Goal: Task Accomplishment & Management: Complete application form

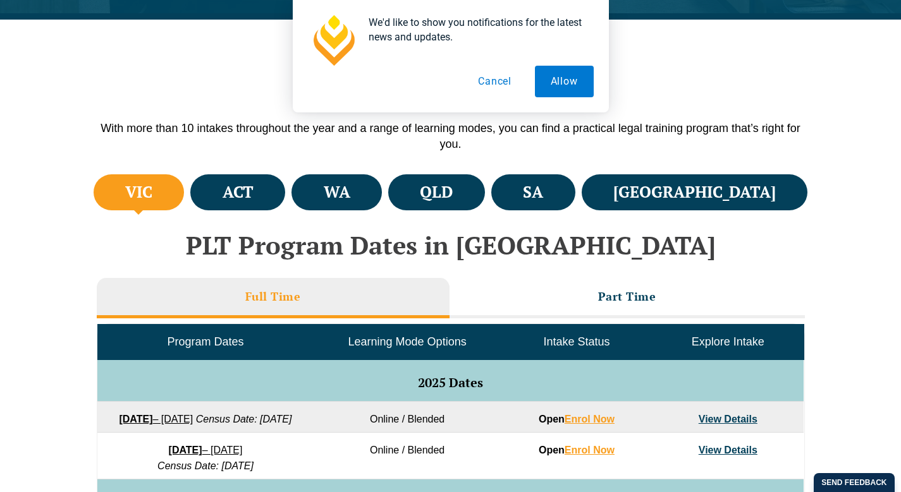
scroll to position [377, 0]
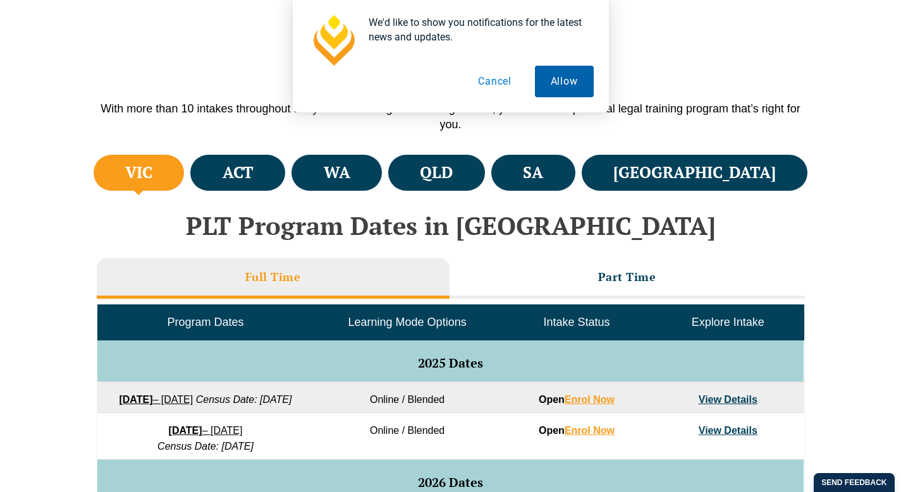
click at [566, 85] on button "Allow" at bounding box center [564, 82] width 59 height 32
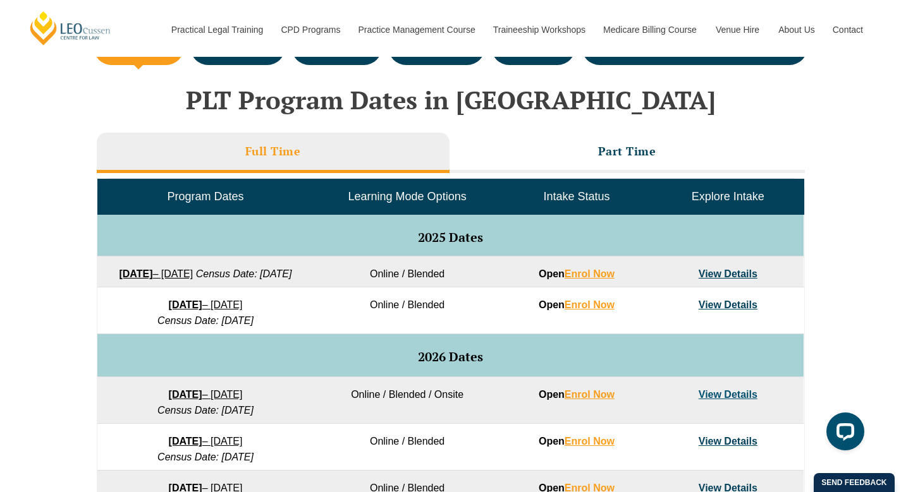
scroll to position [503, 0]
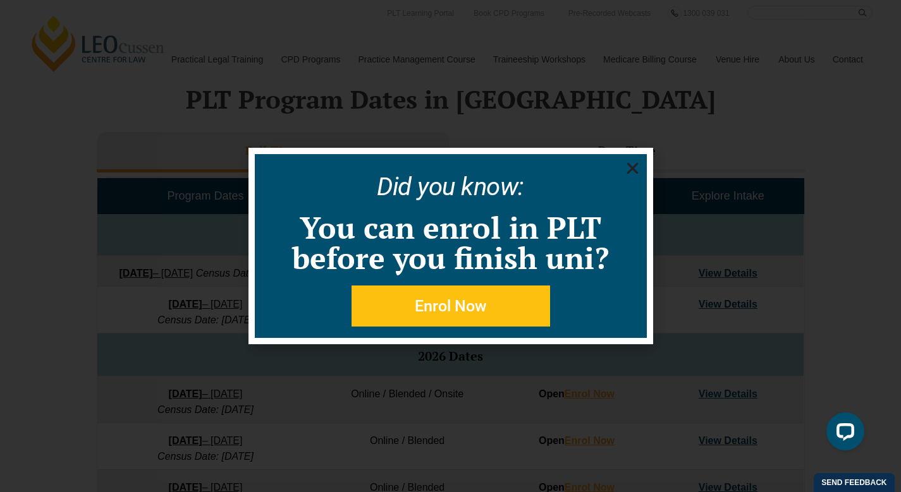
click at [439, 305] on span "Enrol Now" at bounding box center [451, 306] width 72 height 16
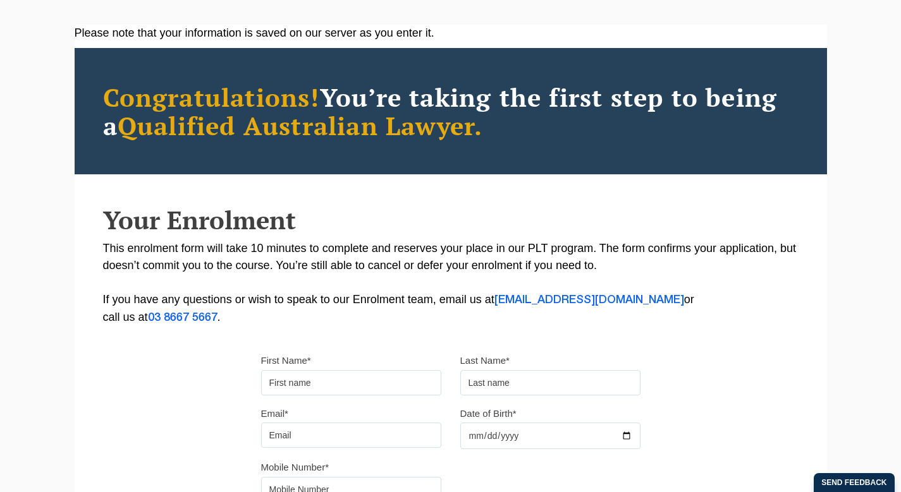
click at [332, 368] on div "First Name*" at bounding box center [351, 374] width 199 height 44
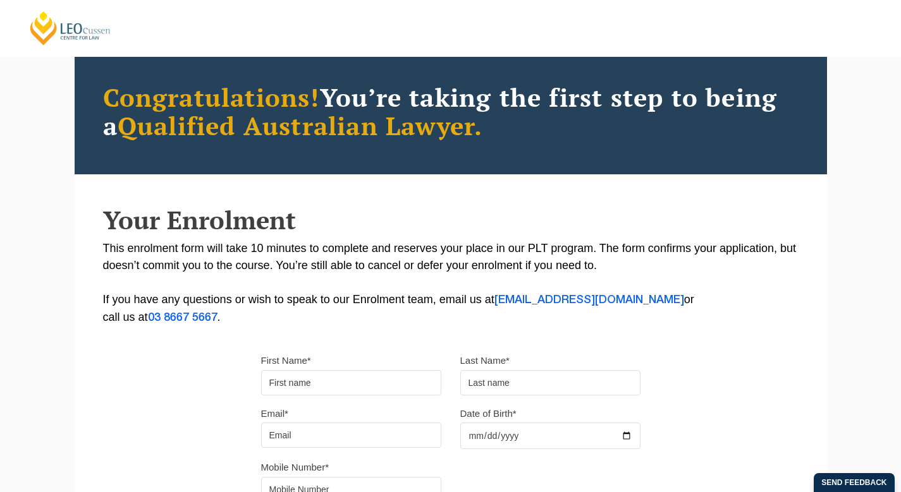
click at [311, 379] on input "First Name*" at bounding box center [351, 382] width 180 height 25
type input "David"
click at [489, 384] on input "text" at bounding box center [550, 382] width 180 height 25
type input "Ziaja"
click at [350, 436] on input "Email*" at bounding box center [351, 435] width 180 height 25
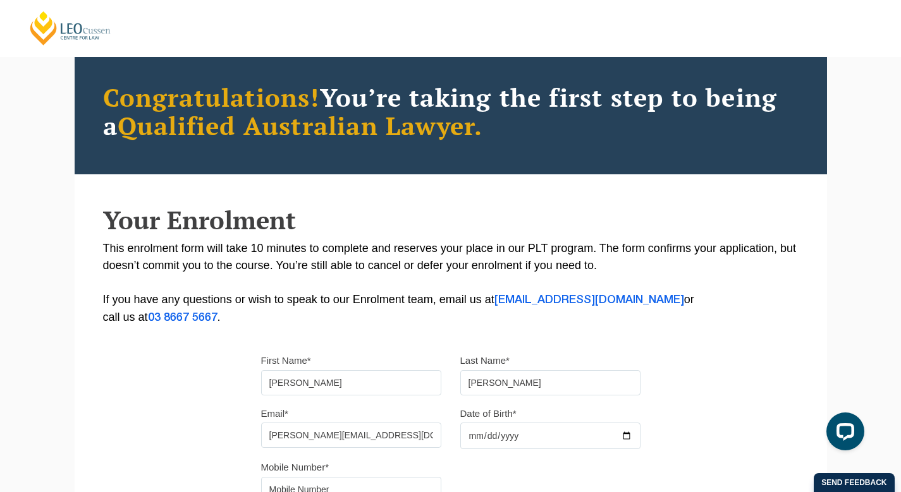
type input "david.ziaja01@gmail.com"
click at [468, 432] on input "Date of Birth*" at bounding box center [550, 436] width 180 height 27
type input "1993-01-29"
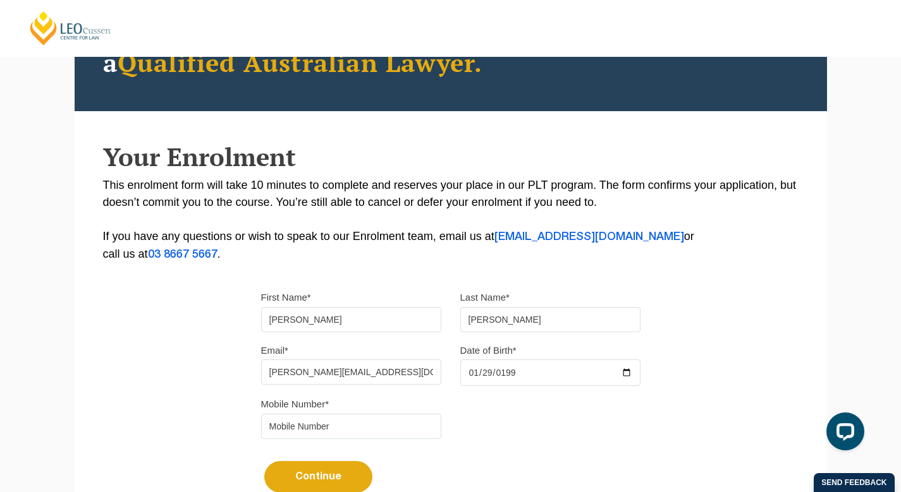
scroll to position [147, 0]
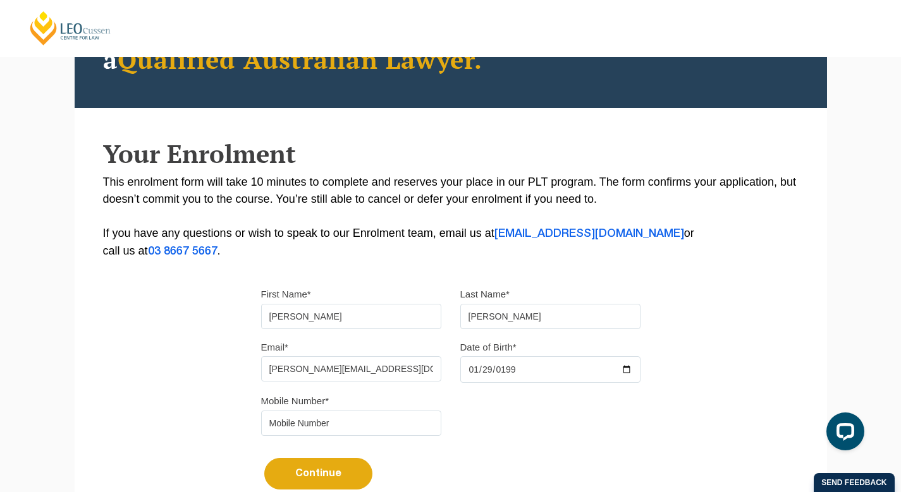
click at [359, 413] on div "Mobile Number*" at bounding box center [351, 414] width 199 height 44
click at [340, 434] on input "tel" at bounding box center [351, 423] width 180 height 25
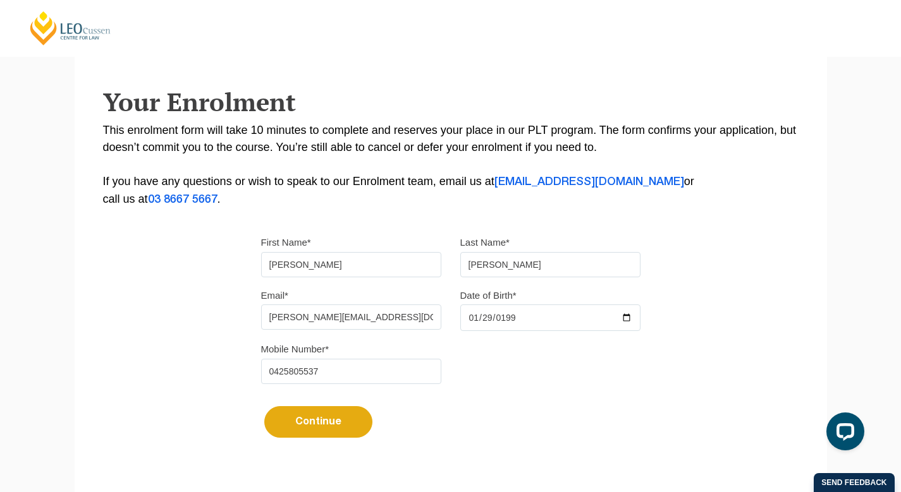
scroll to position [232, 0]
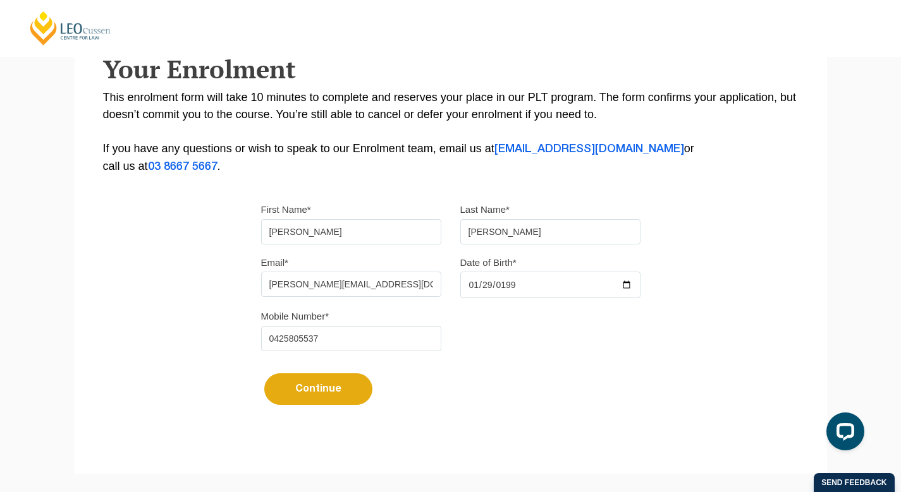
type input "0425805537"
click at [326, 399] on button "Continue" at bounding box center [318, 390] width 108 height 32
select select
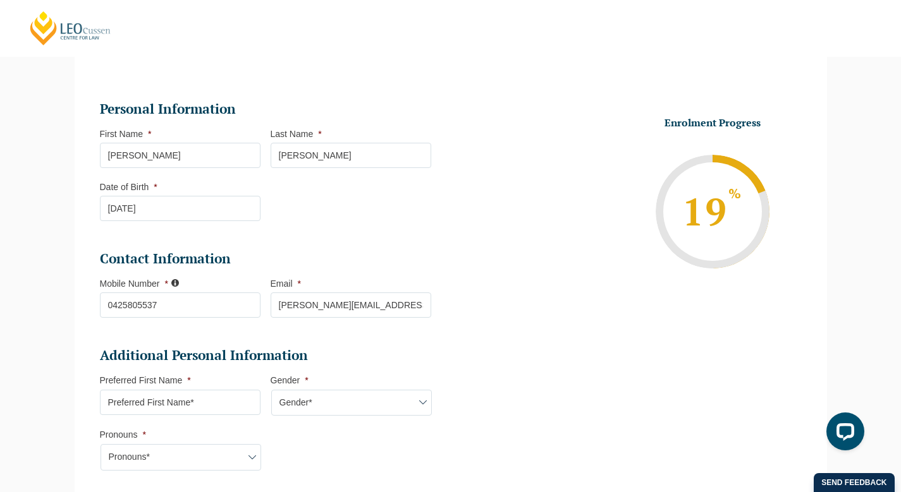
scroll to position [177, 0]
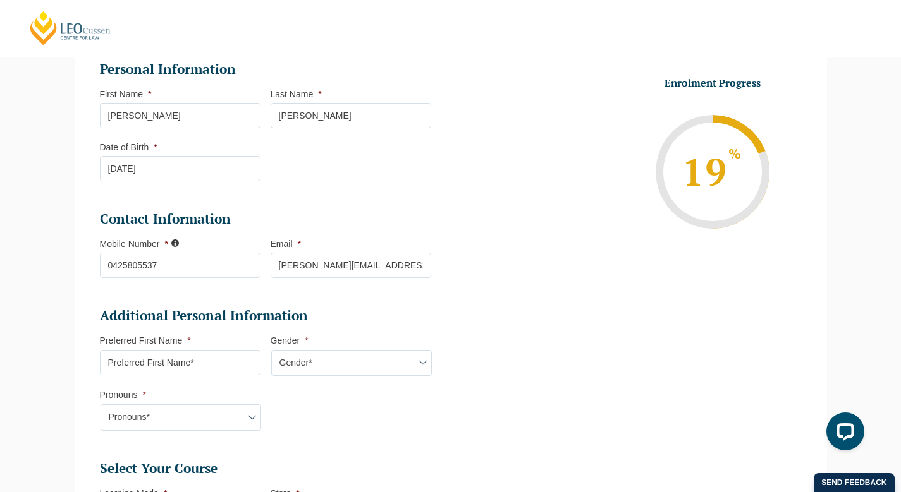
click at [146, 375] on input "Preferred First Name *" at bounding box center [180, 362] width 161 height 25
type input "David"
click at [313, 357] on select "Gender* Male Female Nonbinary Intersex Prefer not to disclose Other" at bounding box center [351, 363] width 161 height 27
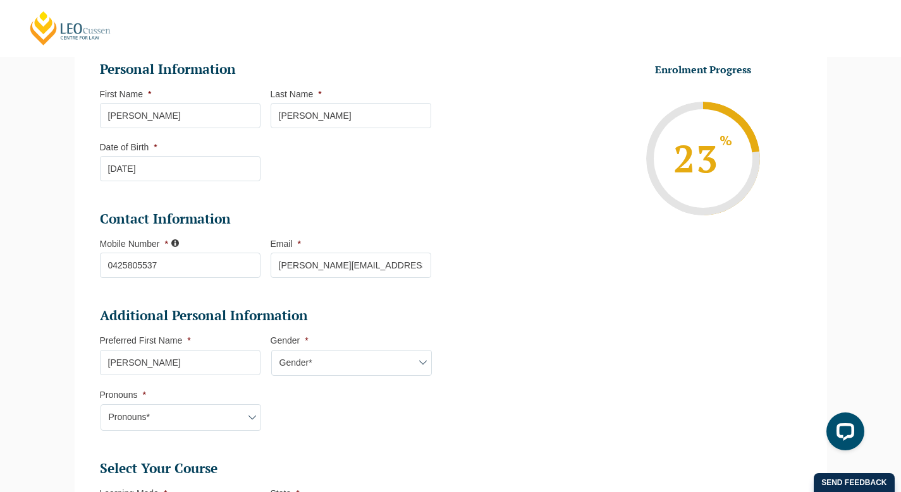
select select "Male"
click at [182, 417] on select "Pronouns* She/Her/Hers He/Him/His They/Them/Theirs Other Prefer not to disclose" at bounding box center [180, 417] width 161 height 27
select select "He/Him/His"
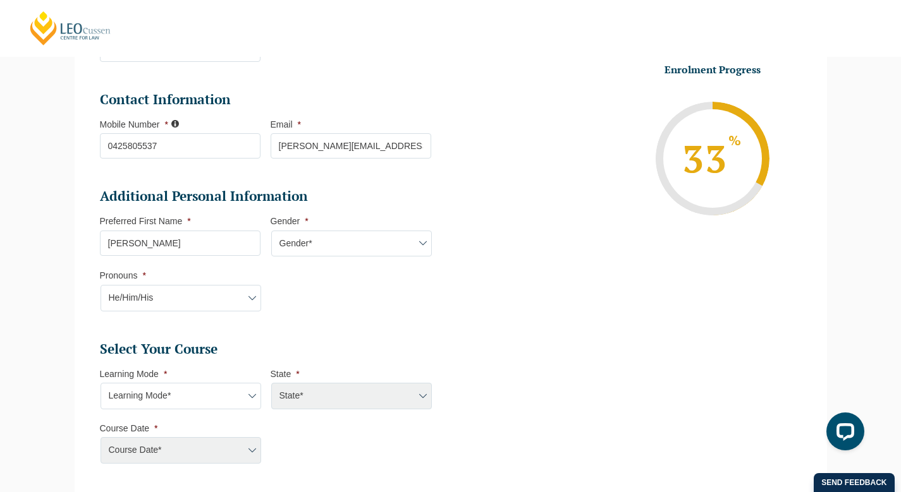
scroll to position [297, 0]
click at [209, 375] on li "Learning Mode * Learning Mode* Online Full Time Learning Online Part Time Learn…" at bounding box center [185, 388] width 171 height 41
click at [192, 392] on select "Learning Mode* Online Full Time Learning Online Part Time Learning Blended Full…" at bounding box center [180, 395] width 161 height 27
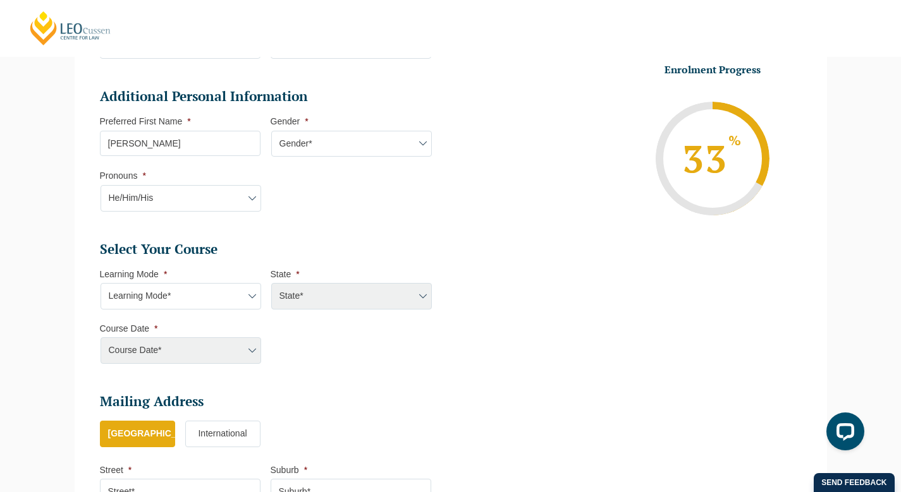
scroll to position [399, 0]
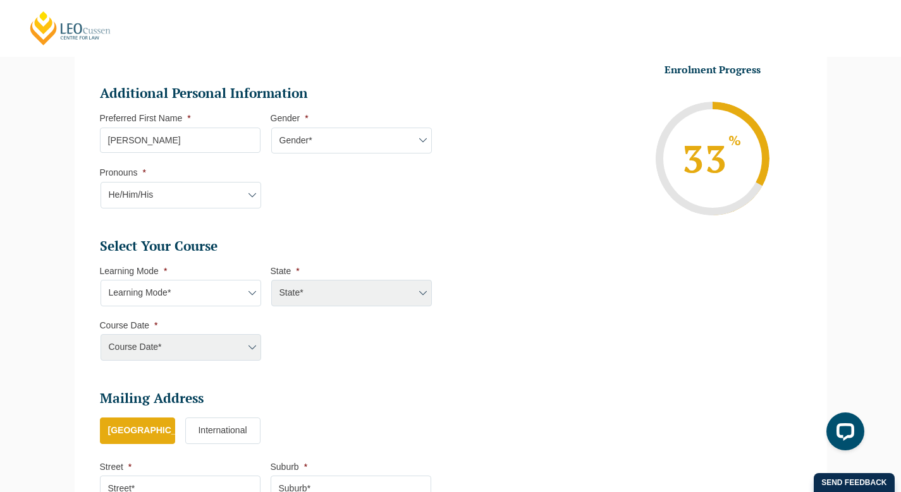
click at [216, 284] on select "Learning Mode* Online Full Time Learning Online Part Time Learning Blended Full…" at bounding box center [180, 293] width 161 height 27
select select "Blended Full Time Learning"
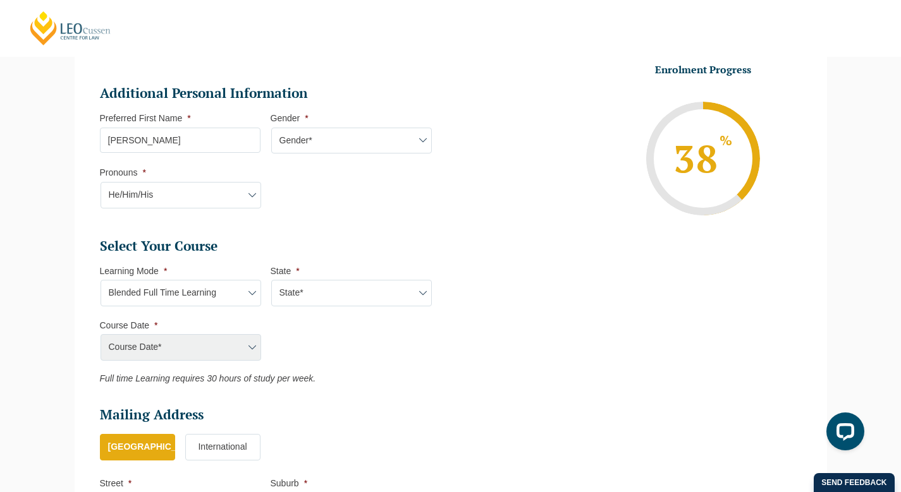
click at [306, 295] on select "State* ACT/NSW QLD SA VIC WA" at bounding box center [351, 293] width 161 height 27
select select "VIC"
click at [232, 347] on select "Course Date* September 2025 (22-Sep-2025 to 20-Feb-2026) December 2025 (08-Dec-…" at bounding box center [180, 347] width 161 height 27
select select "September 2025 (22-Sep-2025 to 20-Feb-2026)"
type input "Intake 10 September 2025 FT"
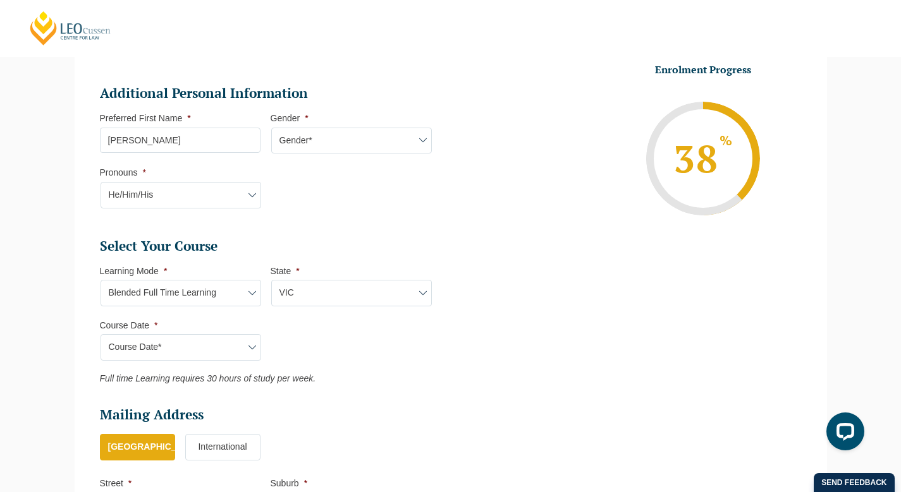
type input "Practical Legal Training (VIC)"
select select "VIC PLT (SEP) 2025 Full Time Blended"
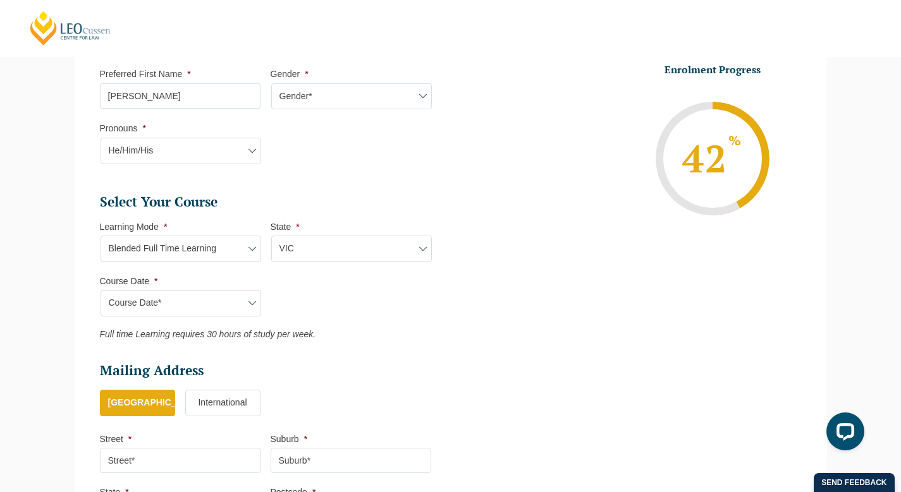
scroll to position [445, 0]
click at [154, 404] on label "Australia" at bounding box center [137, 402] width 75 height 27
click at [0, 0] on input "Australia" at bounding box center [0, 0] width 0 height 0
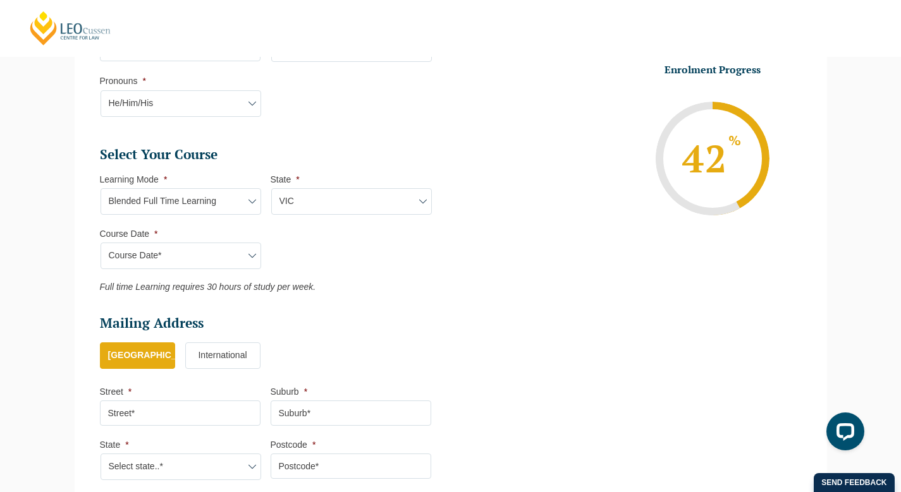
scroll to position [499, 0]
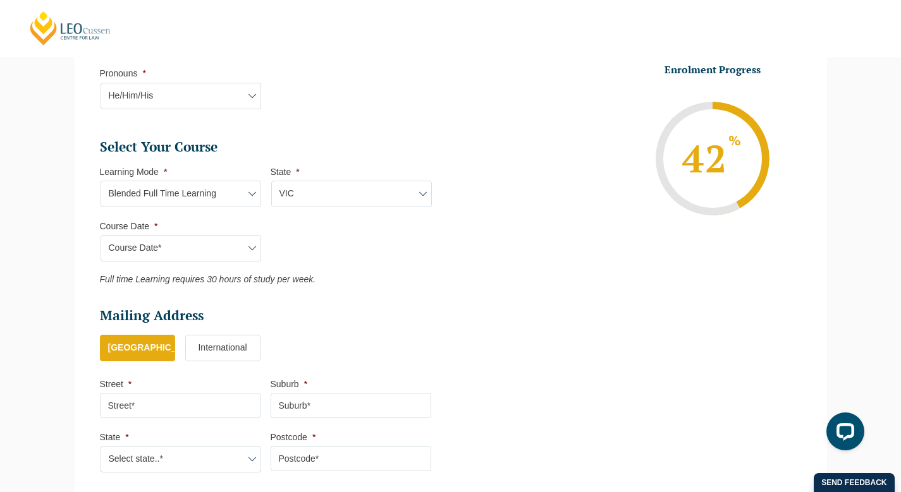
click at [154, 404] on input "Street *" at bounding box center [180, 405] width 161 height 25
type input "1/66 Excelsior Drive"
click at [317, 391] on li "Suburb *" at bounding box center [356, 399] width 171 height 40
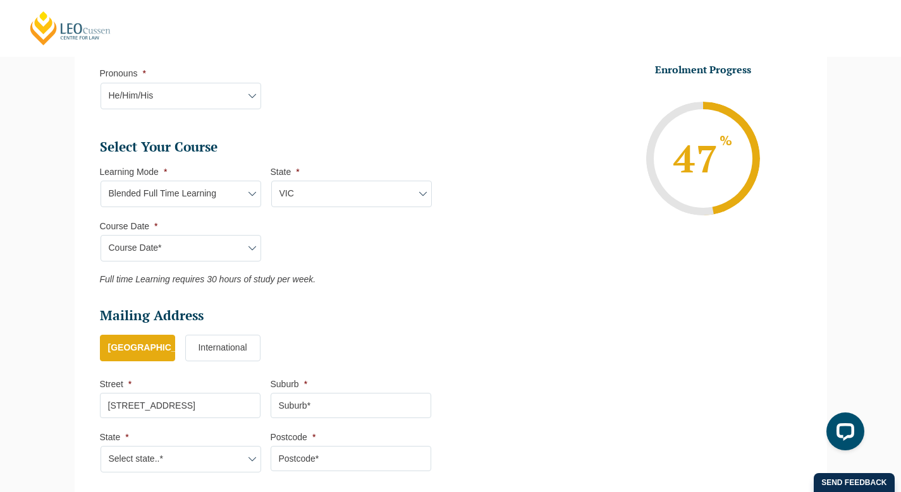
click at [316, 423] on li "Mailing Address Mailing Country * Australia International Street * 1/66 Excelsi…" at bounding box center [270, 396] width 341 height 179
click at [316, 412] on input "Suburb *" at bounding box center [351, 405] width 161 height 25
type input "Frankston North"
click at [183, 456] on select "Select state..* VIC WA QLD SA NSW NT ACT TAS" at bounding box center [180, 459] width 161 height 27
click at [128, 471] on select "Select state..* VIC WA QLD SA NSW NT ACT TAS" at bounding box center [180, 459] width 161 height 27
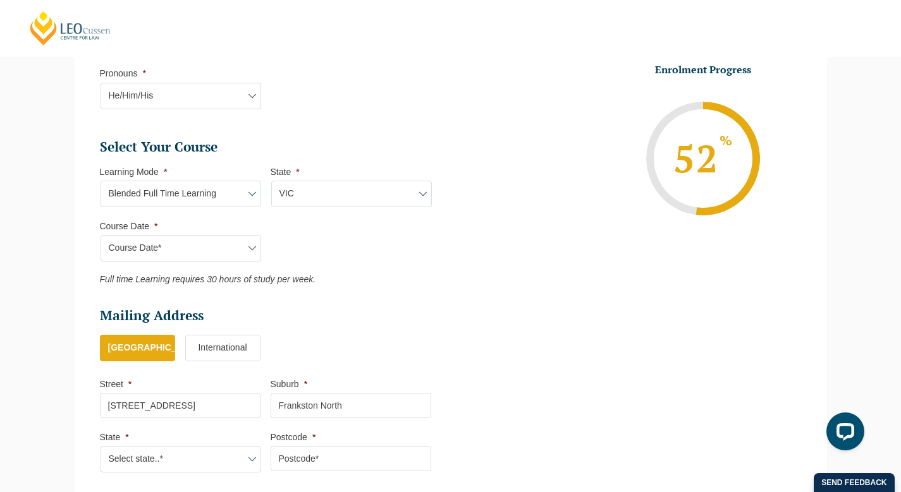
select select "VIC"
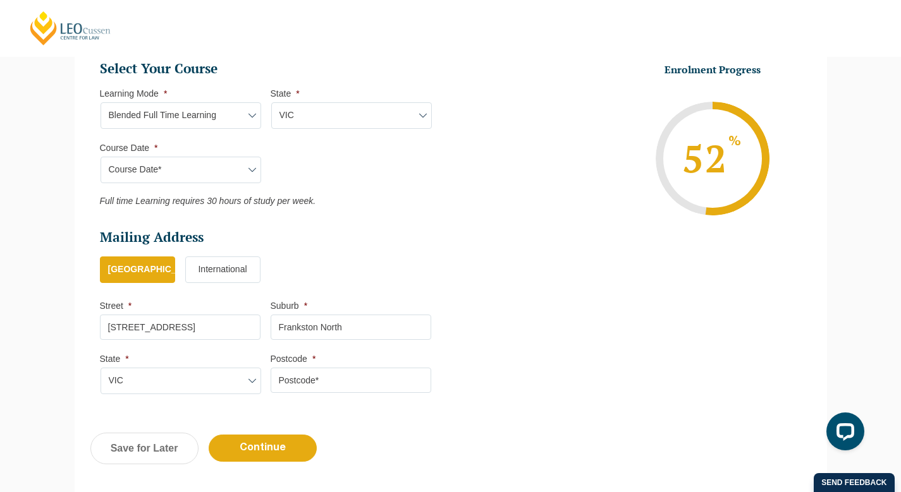
scroll to position [578, 0]
click at [422, 362] on li "Postcode *" at bounding box center [356, 373] width 171 height 40
click at [398, 386] on input "Postcode *" at bounding box center [351, 379] width 161 height 25
type input "3200"
click at [248, 452] on input "Continue" at bounding box center [263, 447] width 108 height 27
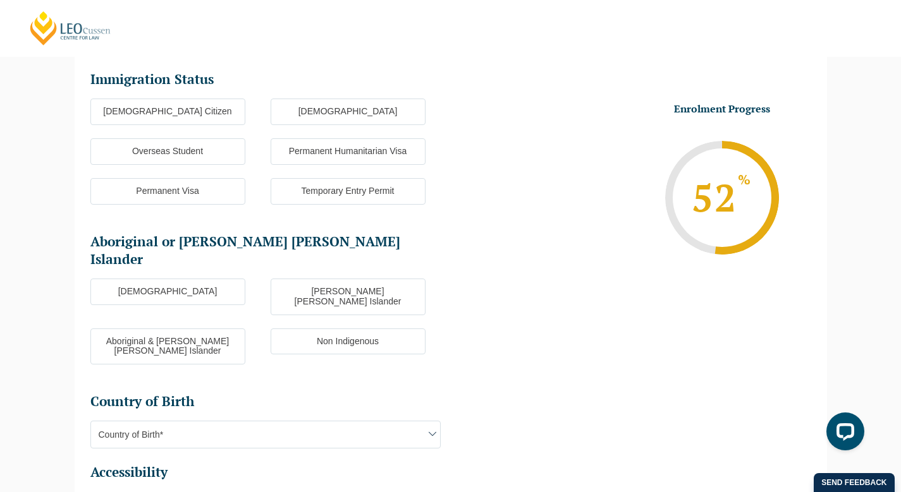
scroll to position [109, 0]
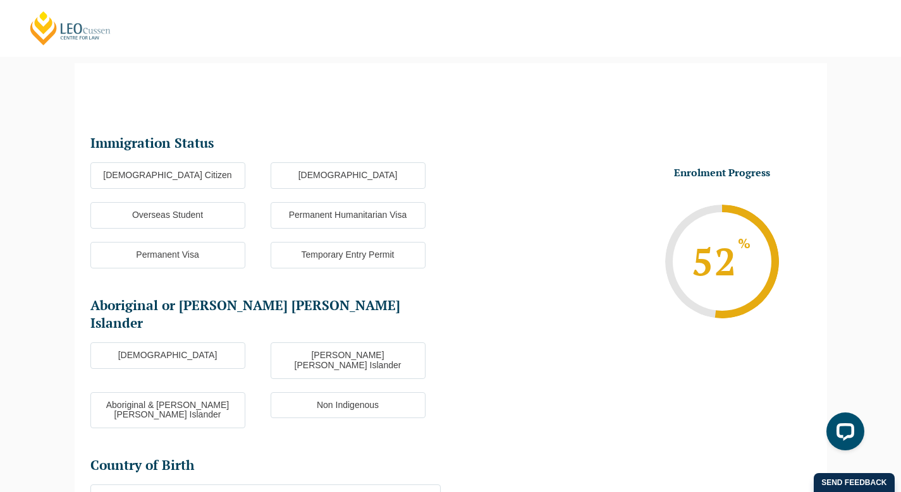
click at [220, 177] on label "Australian Citizen" at bounding box center [167, 175] width 155 height 27
click at [0, 0] on input "Australian Citizen" at bounding box center [0, 0] width 0 height 0
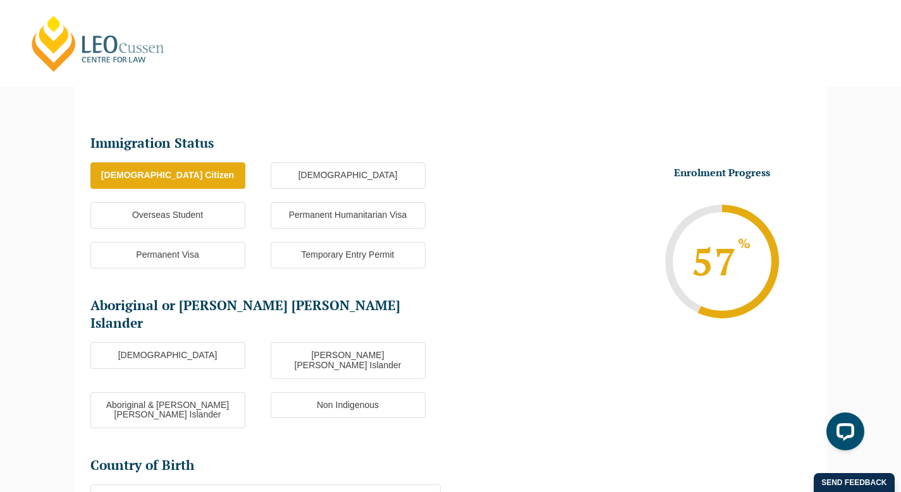
click at [305, 392] on label "Non Indigenous" at bounding box center [348, 405] width 155 height 27
click at [0, 0] on input "Non Indigenous" at bounding box center [0, 0] width 0 height 0
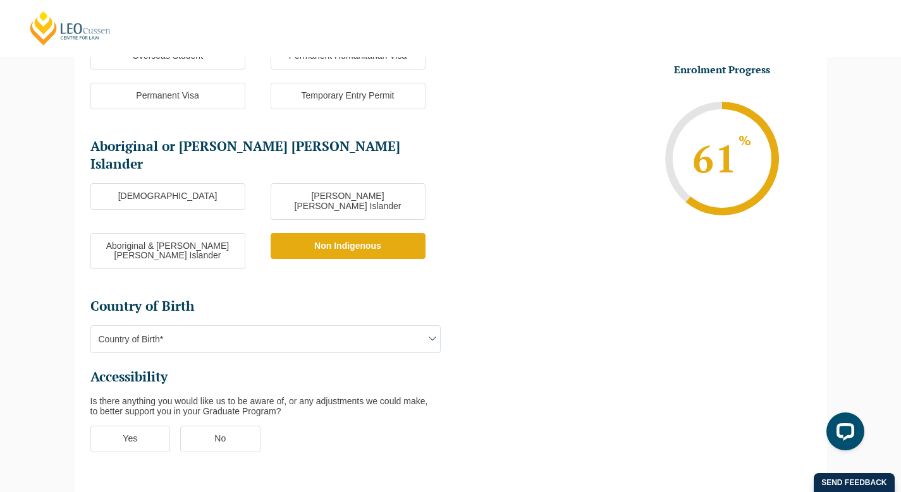
scroll to position [270, 0]
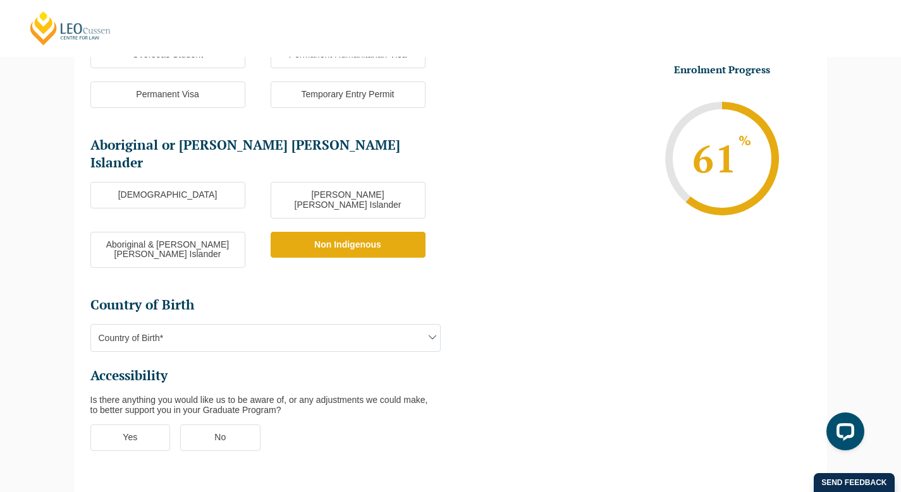
click at [220, 325] on span "Country of Birth*" at bounding box center [265, 338] width 349 height 27
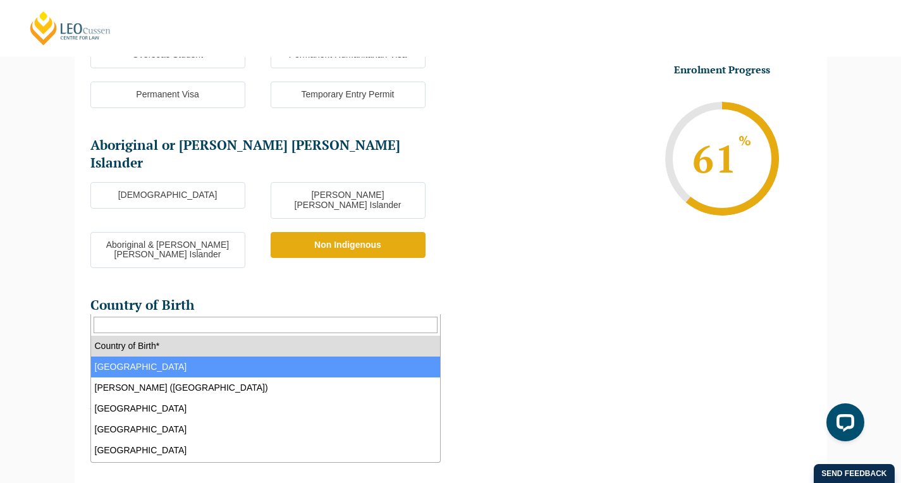
select select "Australia 1101"
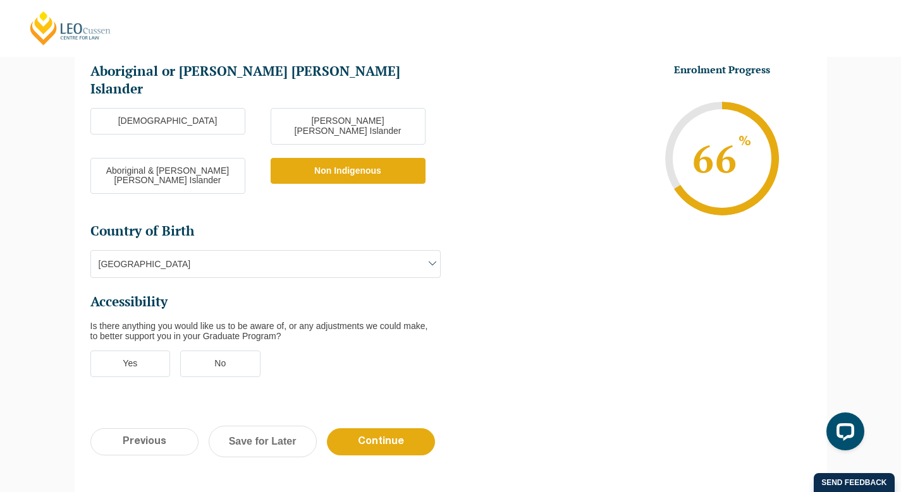
scroll to position [364, 0]
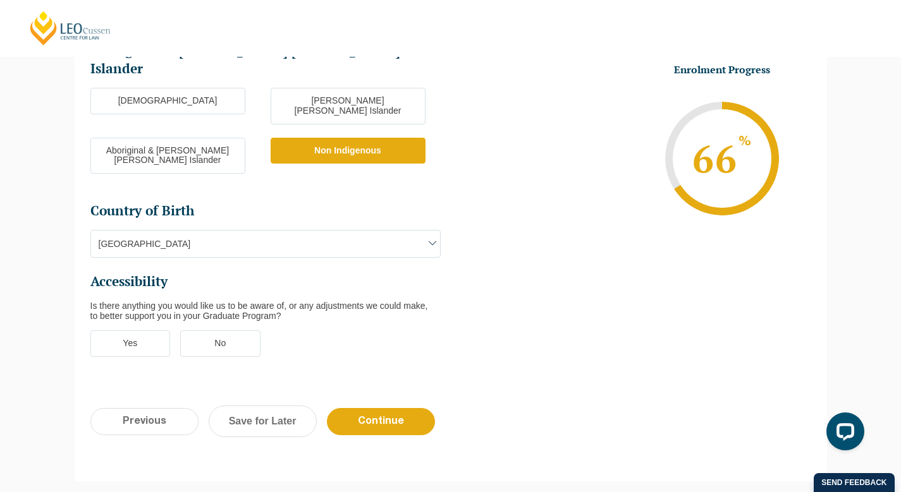
click at [209, 331] on label "No" at bounding box center [220, 344] width 80 height 27
click at [0, 0] on input "No" at bounding box center [0, 0] width 0 height 0
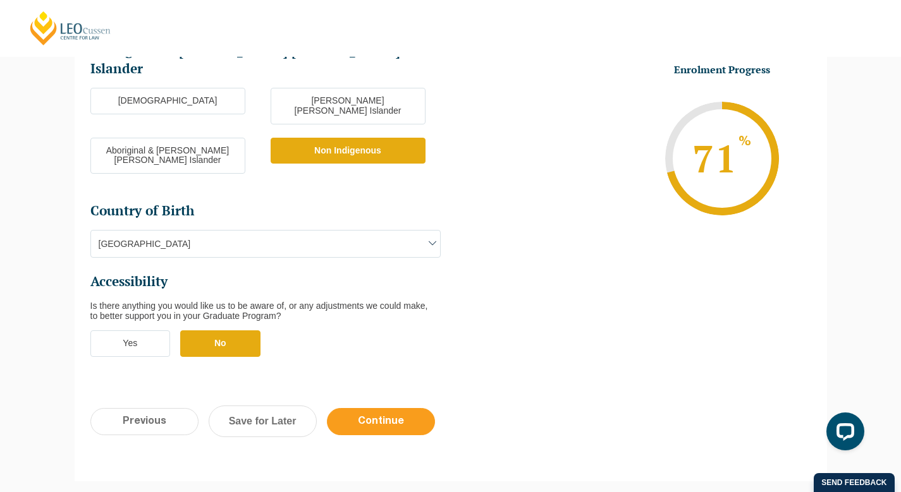
click at [366, 408] on input "Continue" at bounding box center [381, 421] width 108 height 27
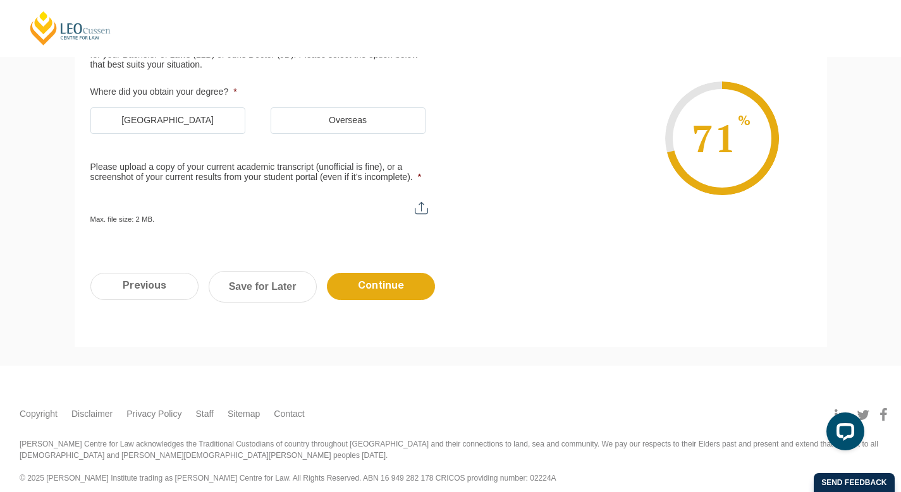
scroll to position [109, 0]
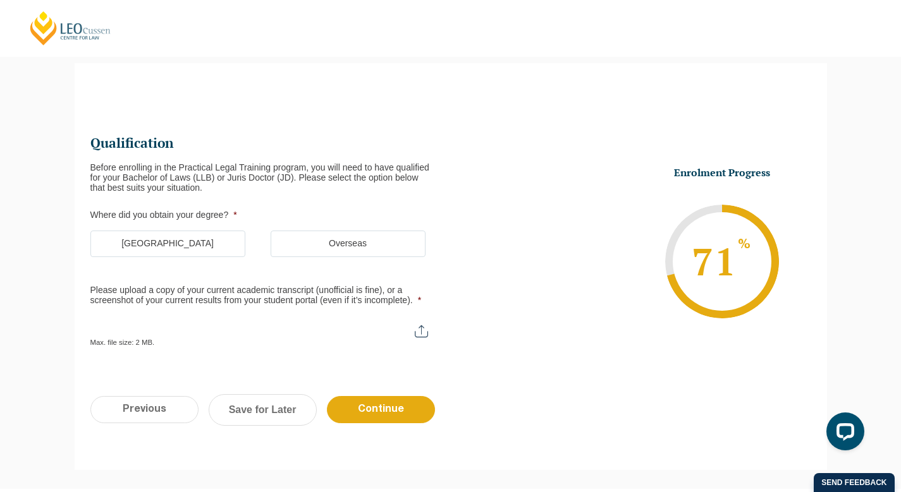
click at [201, 246] on label "Australia" at bounding box center [167, 244] width 155 height 27
click at [0, 0] on input "Australia" at bounding box center [0, 0] width 0 height 0
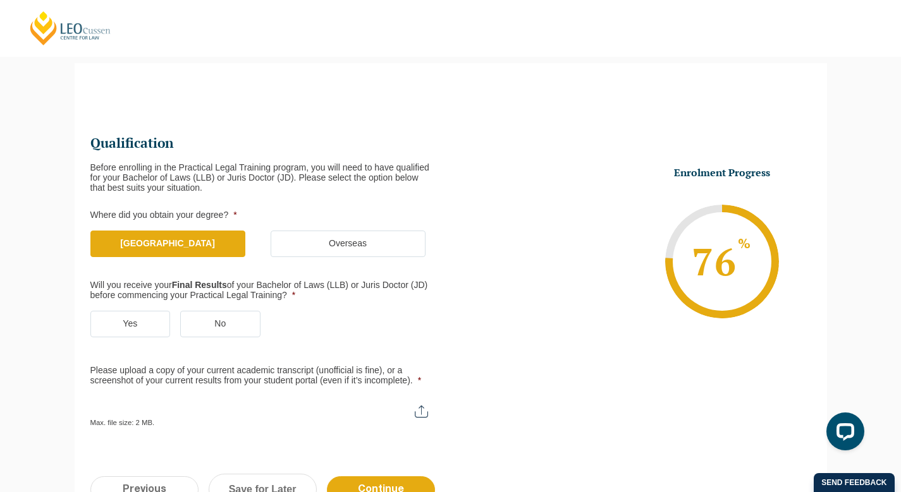
click at [243, 326] on label "No" at bounding box center [220, 324] width 80 height 27
click at [0, 0] on input "No" at bounding box center [0, 0] width 0 height 0
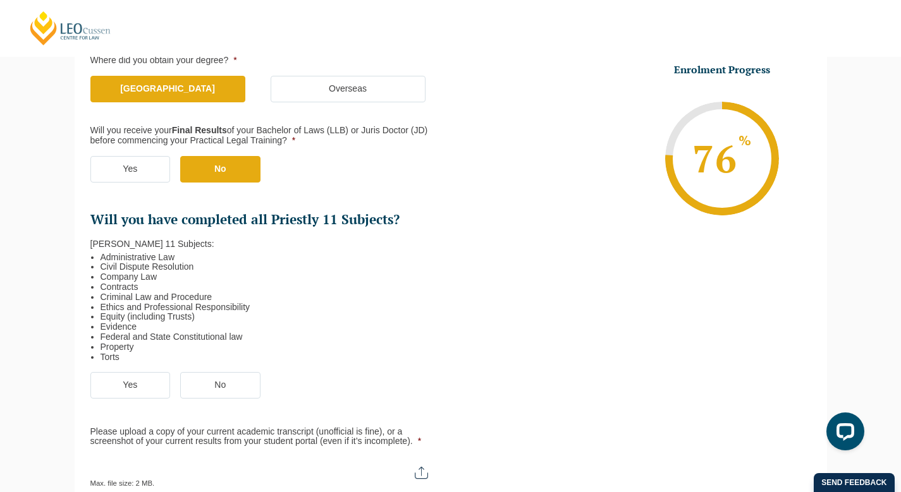
click at [144, 394] on label "Yes" at bounding box center [130, 385] width 80 height 27
click at [0, 0] on input "Yes" at bounding box center [0, 0] width 0 height 0
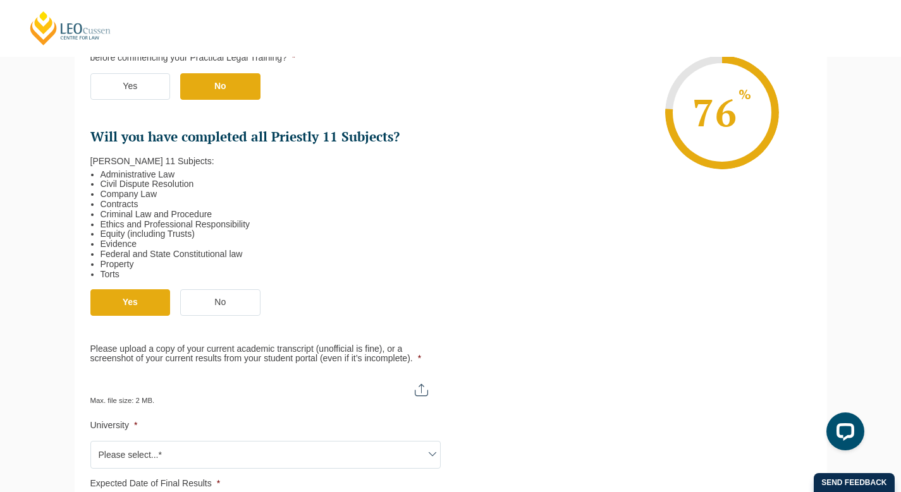
scroll to position [353, 0]
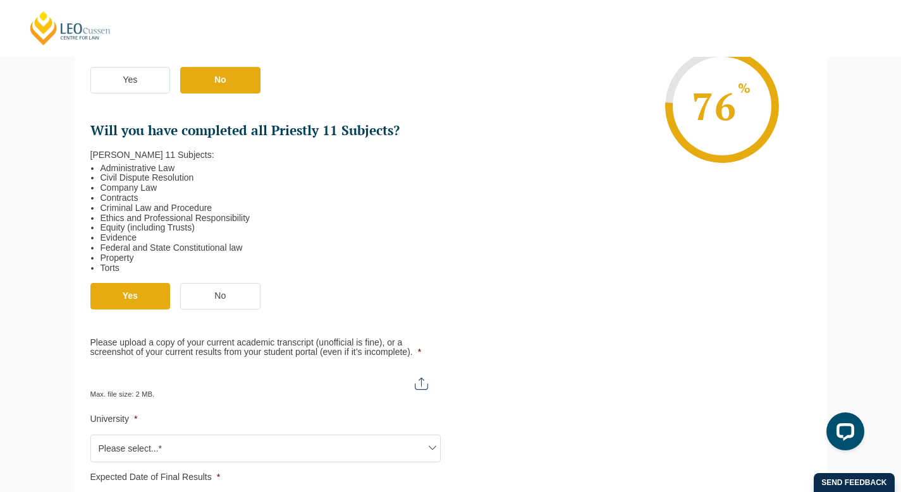
click at [423, 382] on input "Please upload a copy of your current academic transcript (unofficial is fine), …" at bounding box center [265, 378] width 350 height 21
type input "C:\fakepath\UPDATED RMIT Transcript.pdf"
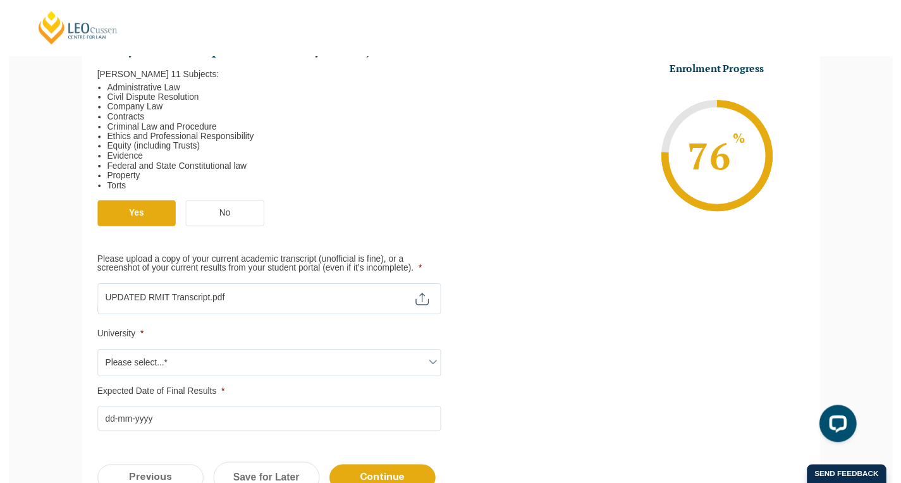
scroll to position [434, 0]
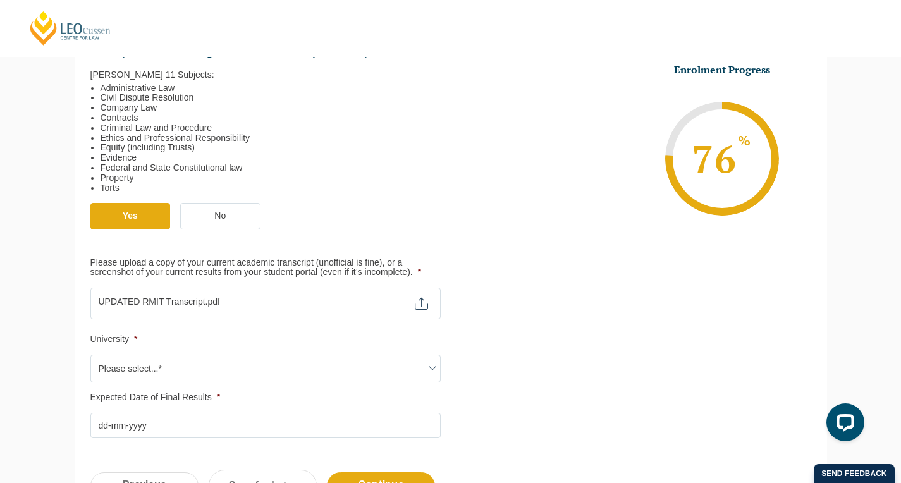
click at [302, 368] on span "Please select...*" at bounding box center [265, 368] width 349 height 27
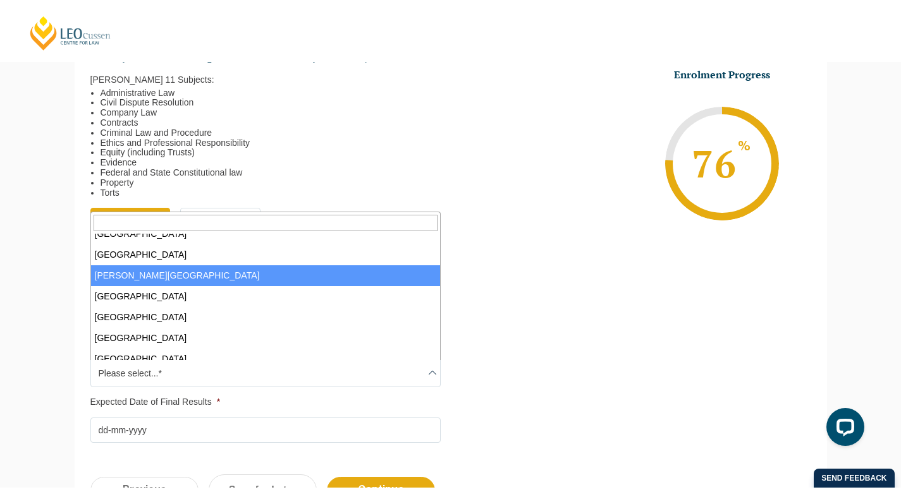
scroll to position [327, 0]
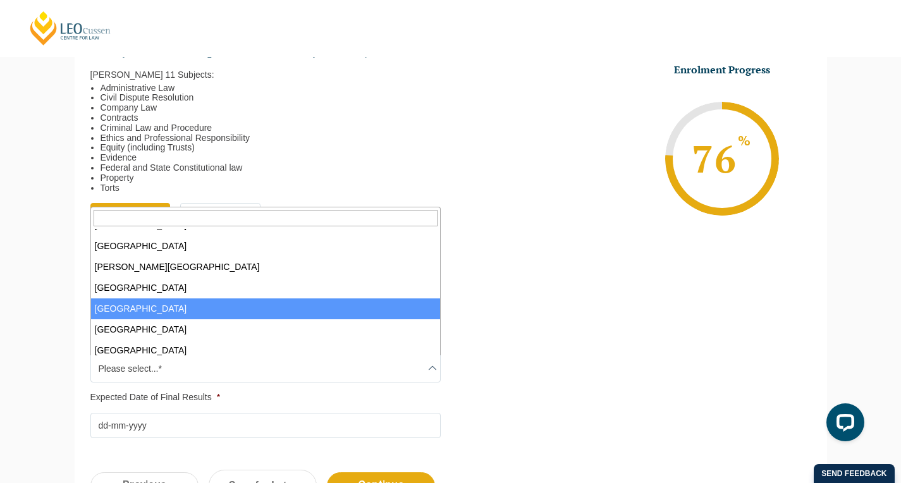
select select "RMIT University"
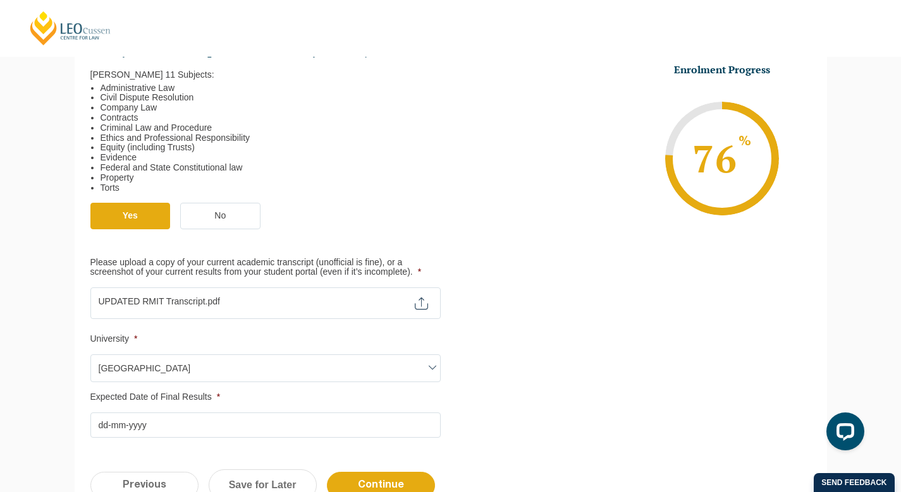
click at [199, 422] on input "Expected Date of Final Results *" at bounding box center [265, 425] width 350 height 25
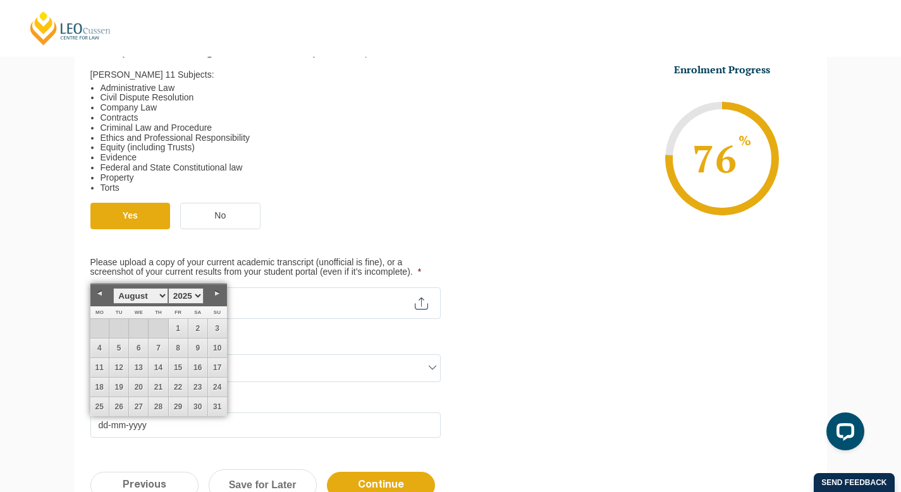
click at [452, 396] on ul "Qualification Before enrolling in the Practical Legal Training program, you wil…" at bounding box center [450, 122] width 721 height 629
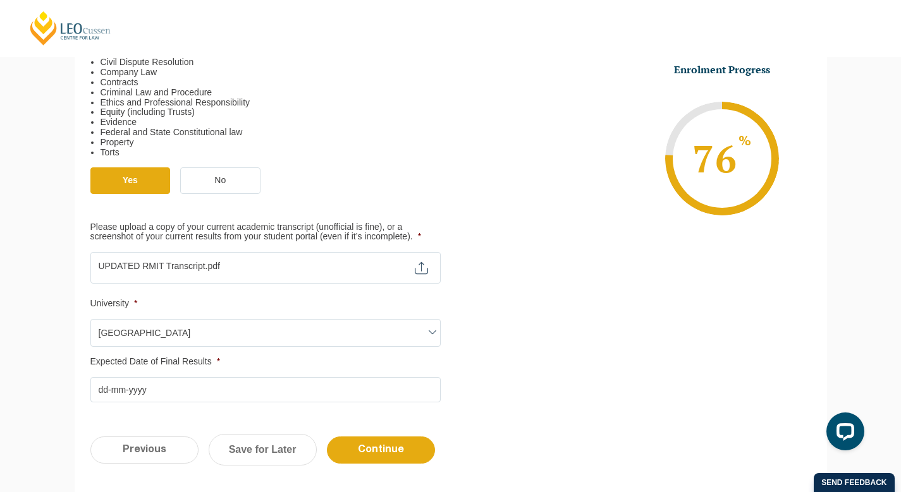
scroll to position [477, 0]
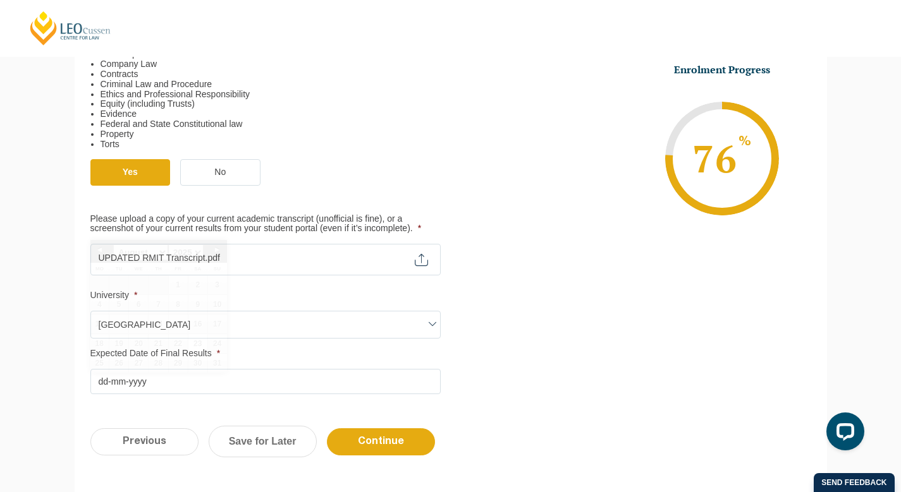
click at [305, 379] on input "Expected Date of Final Results *" at bounding box center [265, 381] width 350 height 25
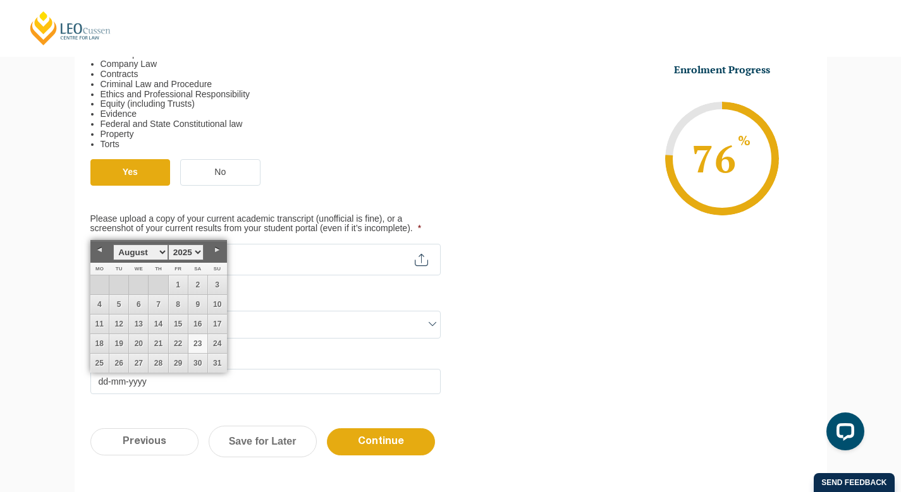
click at [214, 253] on link "Next" at bounding box center [217, 250] width 19 height 19
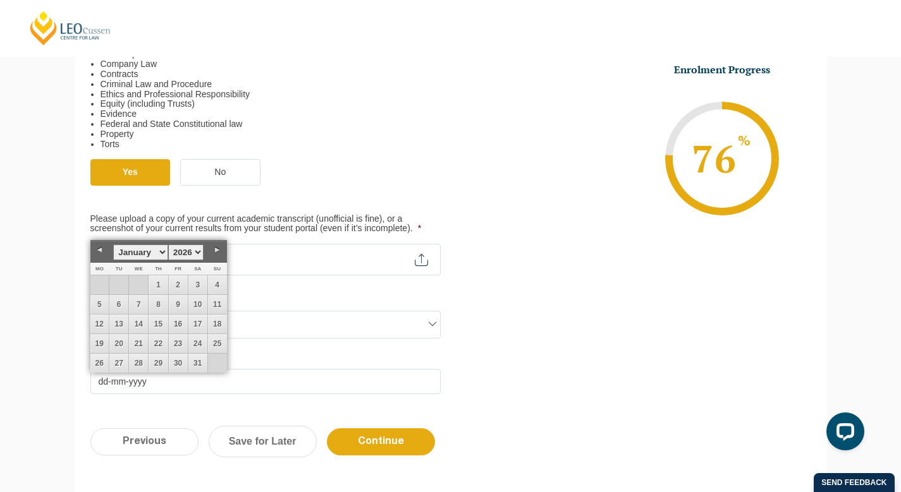
click at [214, 253] on link "Next" at bounding box center [217, 250] width 19 height 19
click at [95, 302] on link "2" at bounding box center [99, 304] width 19 height 19
type input "02-02-2026"
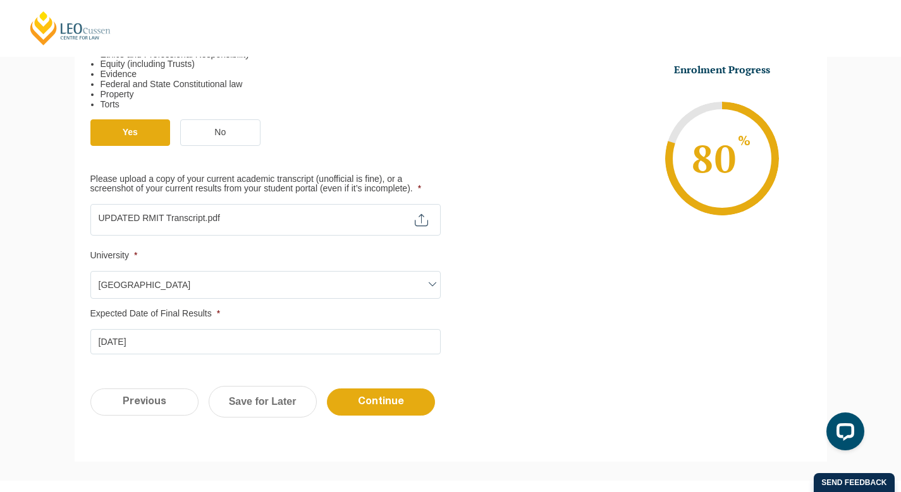
scroll to position [526, 0]
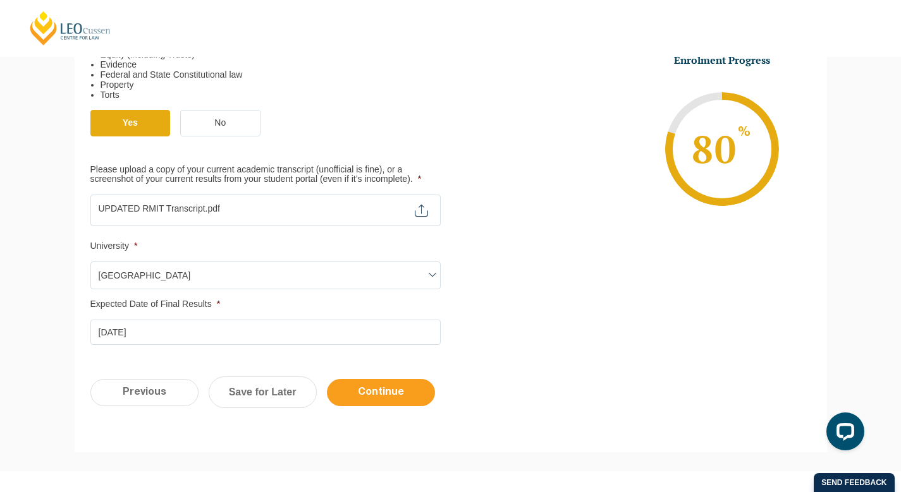
click at [356, 394] on input "Continue" at bounding box center [381, 392] width 108 height 27
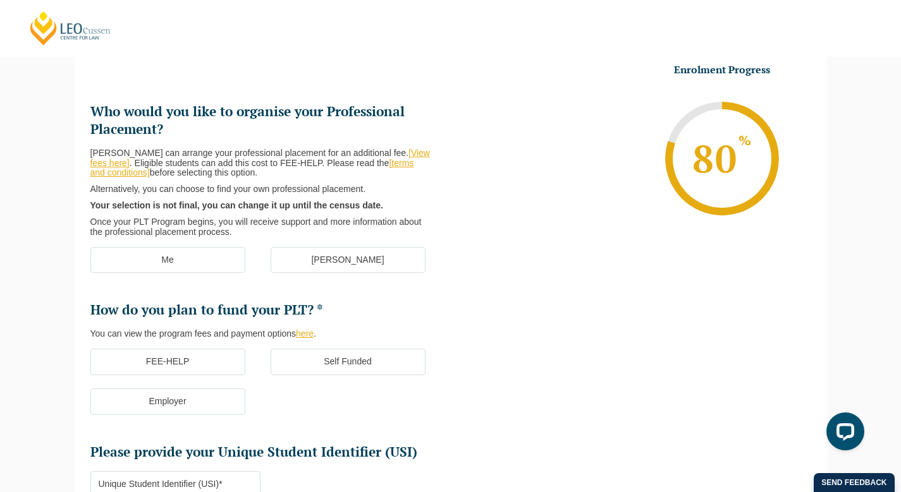
scroll to position [109, 0]
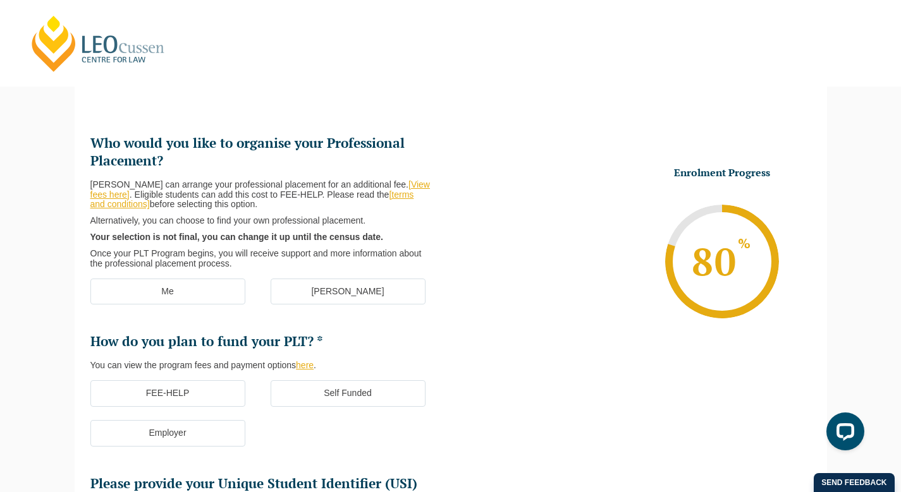
click at [224, 298] on label "Me" at bounding box center [167, 292] width 155 height 27
click at [0, 0] on input "Me" at bounding box center [0, 0] width 0 height 0
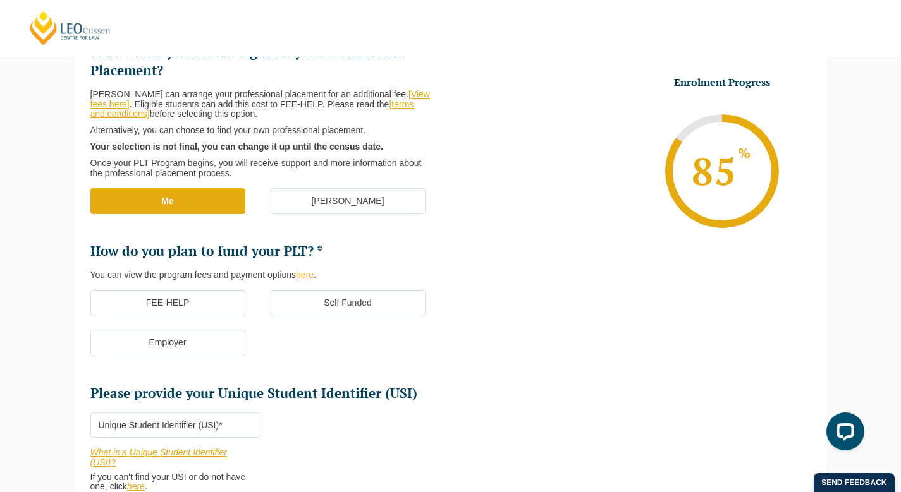
scroll to position [204, 0]
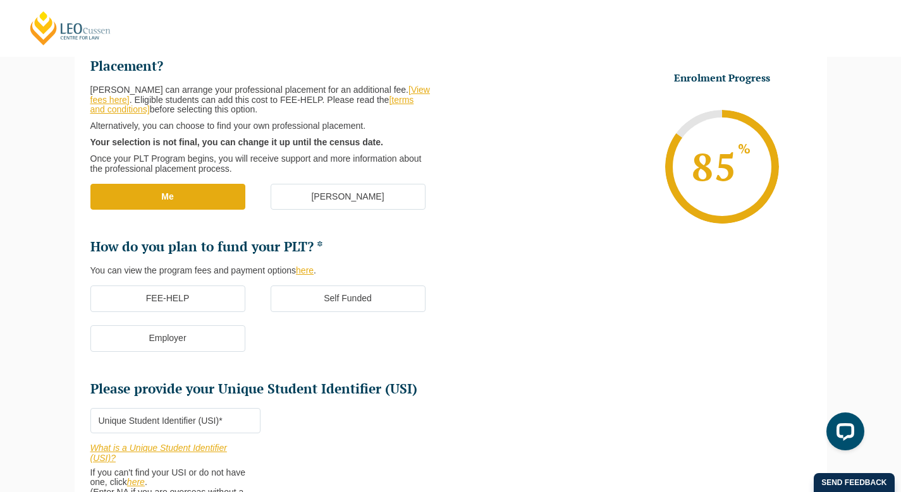
click at [294, 204] on label "[PERSON_NAME]" at bounding box center [348, 197] width 155 height 27
click at [0, 0] on input "[PERSON_NAME]" at bounding box center [0, 0] width 0 height 0
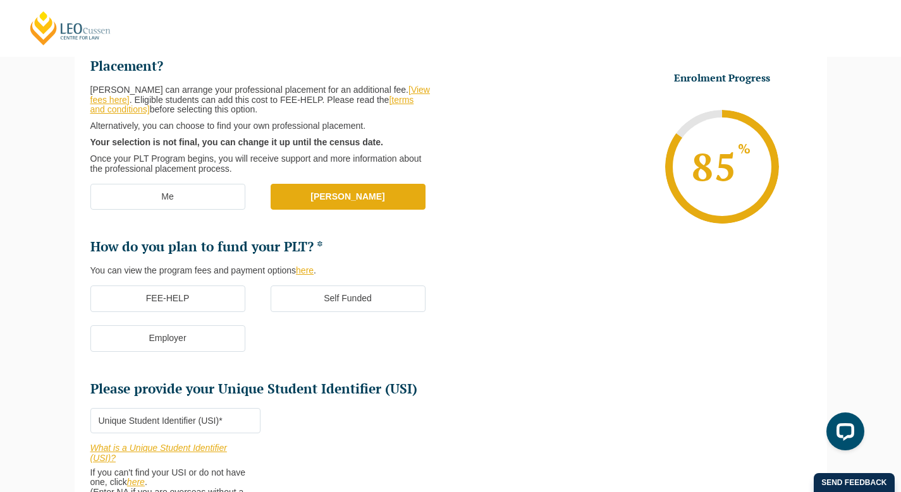
click at [225, 304] on label "FEE-HELP" at bounding box center [167, 299] width 155 height 27
click at [0, 0] on input "FEE-HELP" at bounding box center [0, 0] width 0 height 0
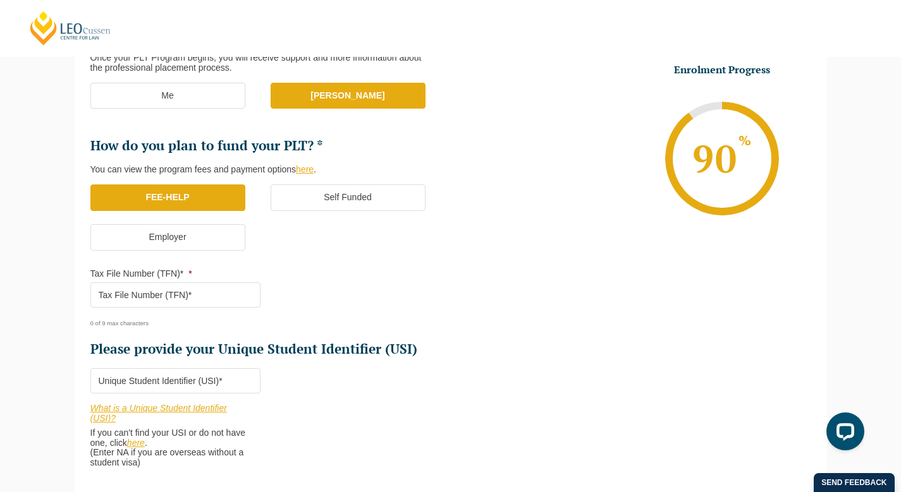
scroll to position [306, 0]
click at [225, 304] on input "Tax File Number (TFN)* *" at bounding box center [175, 294] width 170 height 25
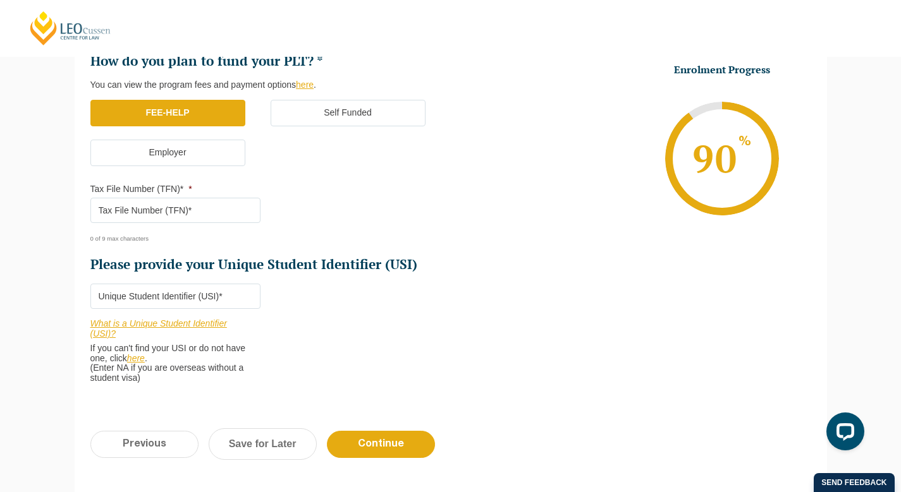
scroll to position [389, 0]
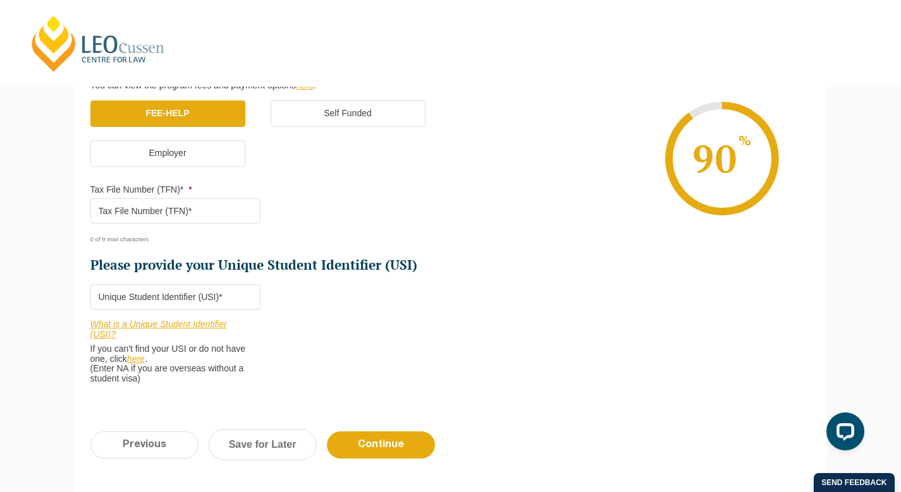
click at [179, 215] on input "Tax File Number (TFN)* *" at bounding box center [175, 210] width 170 height 25
paste input "375949070"
type input "375949070"
click at [138, 329] on link "What is a Unique Student Identifier (USI)?" at bounding box center [158, 329] width 137 height 20
click at [169, 298] on input "Please provide your Unique Student Identifier (USI) *" at bounding box center [175, 296] width 170 height 25
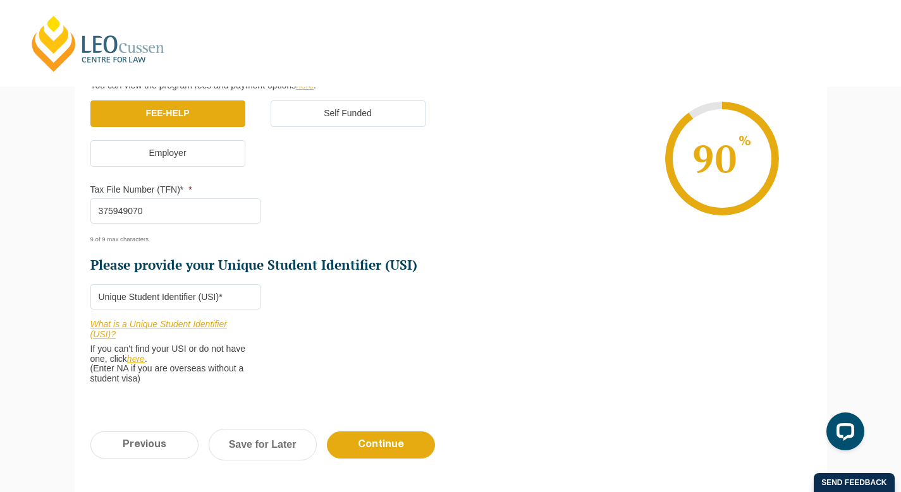
paste input "468481"
drag, startPoint x: 184, startPoint y: 295, endPoint x: 86, endPoint y: 296, distance: 98.0
click at [86, 296] on div "Who would you like to organise your Professional Placement? Leo Cussen can arra…" at bounding box center [451, 109] width 752 height 614
paste input "RZHGHBGKCY"
type input "RZHGHBGKCY"
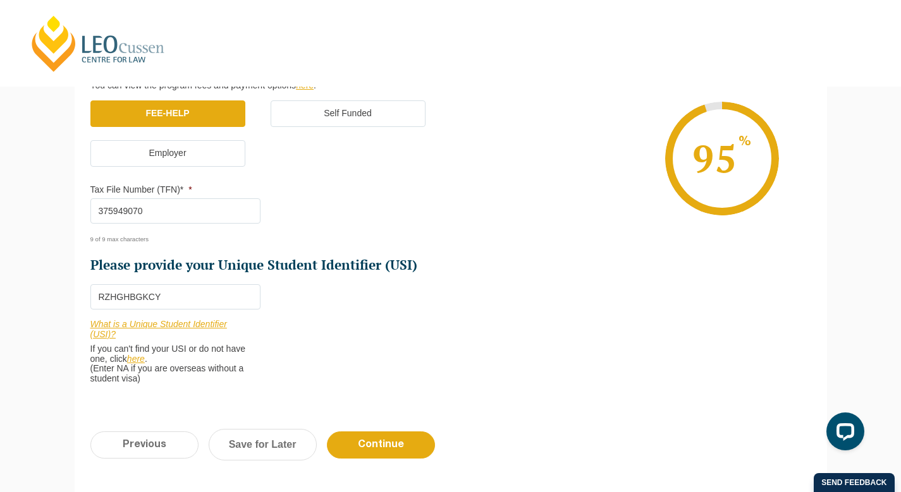
click at [363, 392] on li "Who would you like to organise your Professional Placement? Leo Cussen can arra…" at bounding box center [270, 126] width 360 height 543
click at [391, 450] on input "Continue" at bounding box center [381, 445] width 108 height 27
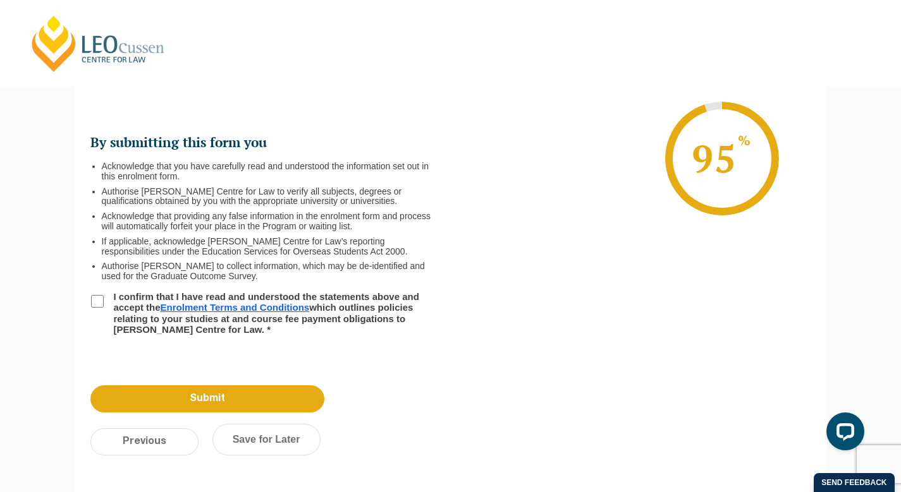
scroll to position [0, 0]
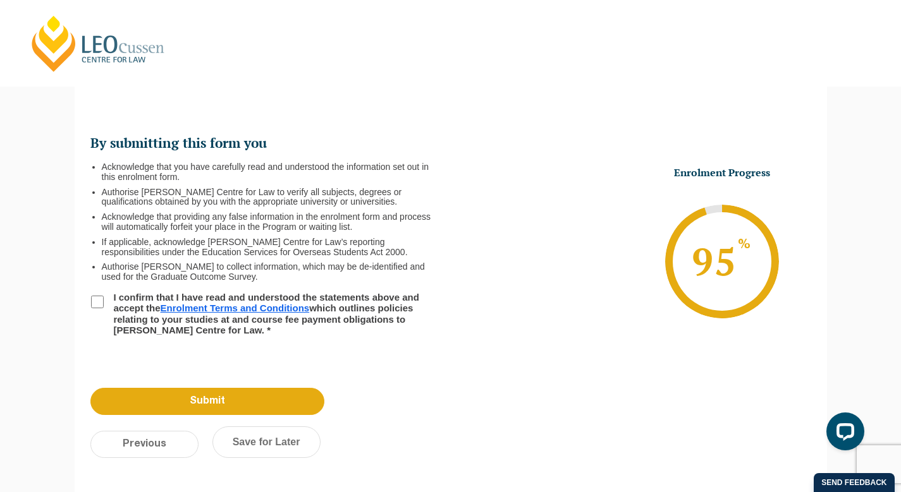
click at [93, 299] on input "I confirm that I have read and understood the statements above and accept the E…" at bounding box center [97, 302] width 13 height 13
checkbox input "true"
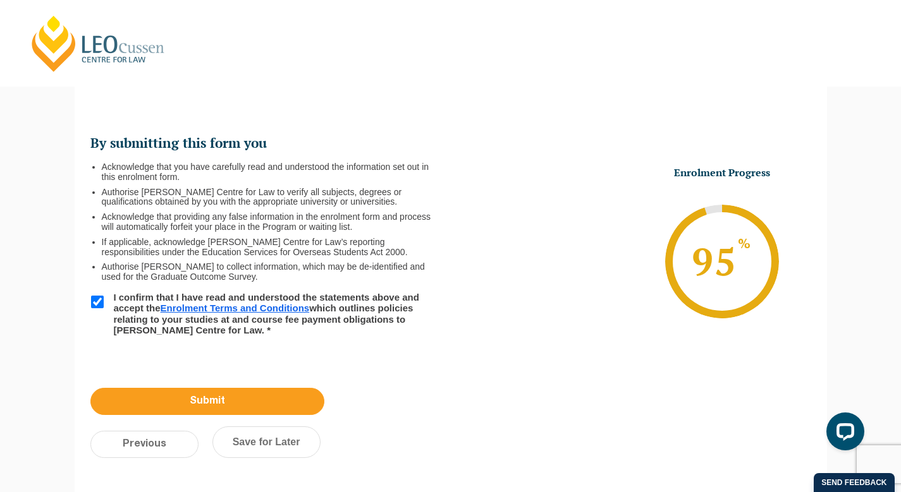
click at [204, 404] on input "Submit" at bounding box center [207, 401] width 234 height 27
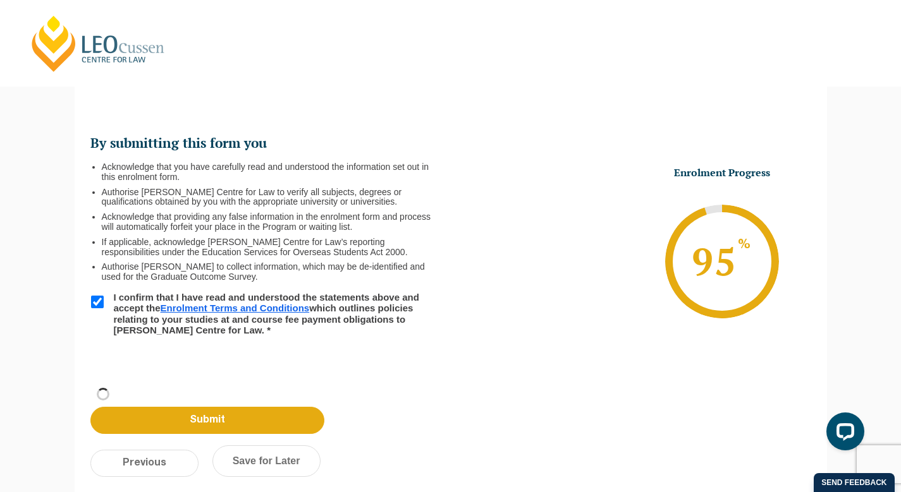
scroll to position [42, 0]
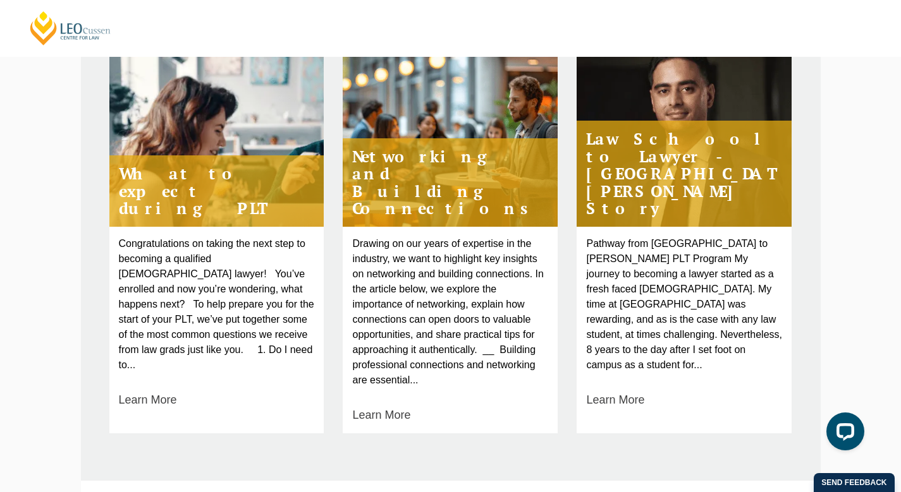
scroll to position [559, 0]
